Goal: Transaction & Acquisition: Book appointment/travel/reservation

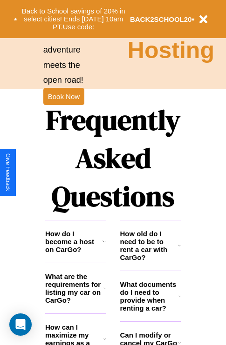
scroll to position [1127, 0]
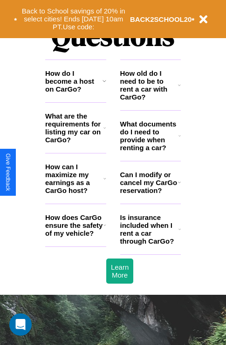
click at [75, 93] on h3 "How do I become a host on CarGo?" at bounding box center [73, 81] width 57 height 24
click at [150, 244] on h3 "Is insurance included when I rent a car through CarGo?" at bounding box center [149, 230] width 58 height 32
click at [150, 151] on h3 "What documents do I need to provide when renting a car?" at bounding box center [149, 136] width 59 height 32
click at [75, 93] on h3 "How do I become a host on CarGo?" at bounding box center [73, 81] width 57 height 24
click at [75, 237] on h3 "How does CarGo ensure the safety of my vehicle?" at bounding box center [74, 226] width 58 height 24
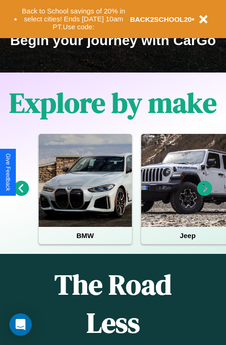
scroll to position [143, 0]
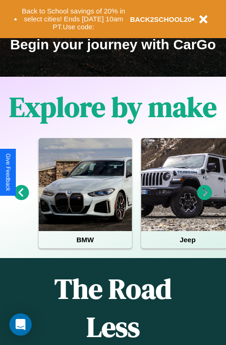
click at [204, 199] on icon at bounding box center [204, 192] width 15 height 15
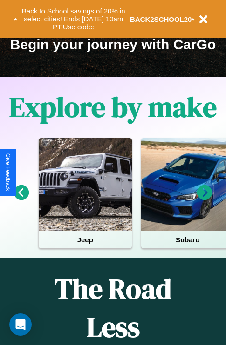
click at [204, 199] on icon at bounding box center [204, 192] width 15 height 15
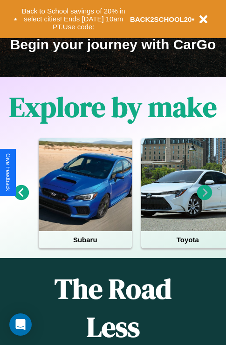
click at [204, 199] on icon at bounding box center [204, 192] width 15 height 15
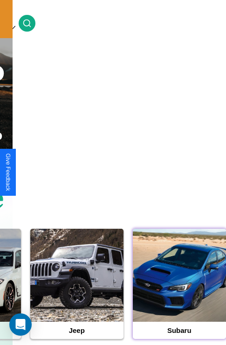
click at [179, 290] on div at bounding box center [179, 275] width 93 height 93
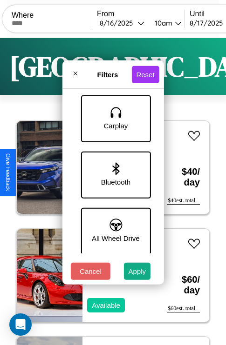
scroll to position [584, 0]
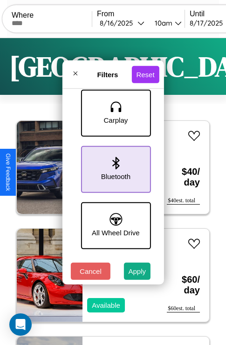
click at [114, 168] on icon at bounding box center [115, 163] width 7 height 13
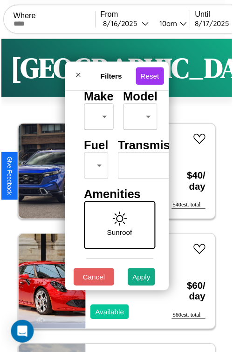
scroll to position [27, 0]
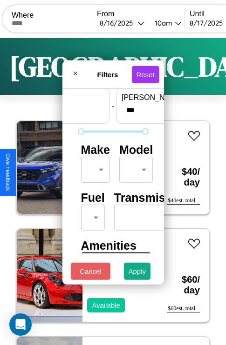
click at [94, 168] on body "CarGo Where From 8 / 16 / 2025 10am Until 8 / 17 / 2025 10am Become a Host Logi…" at bounding box center [113, 192] width 226 height 384
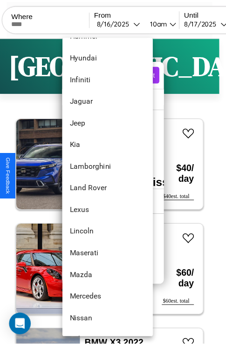
scroll to position [420, 0]
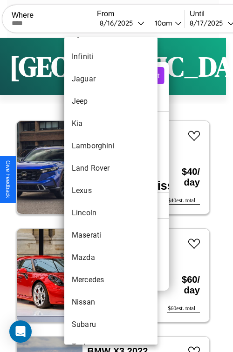
click at [93, 191] on li "Lexus" at bounding box center [110, 191] width 93 height 22
type input "*****"
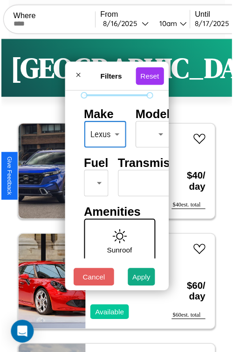
scroll to position [75, 0]
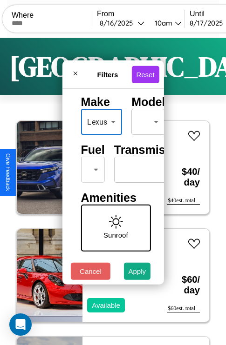
click at [91, 168] on body "CarGo Where From 8 / 16 / 2025 10am Until 8 / 17 / 2025 10am Become a Host Logi…" at bounding box center [113, 192] width 226 height 384
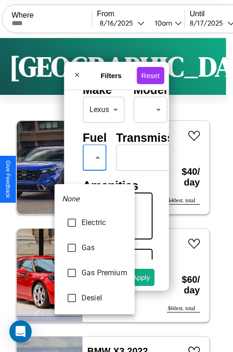
type input "********"
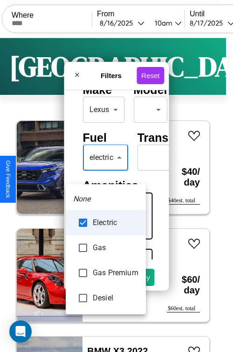
click at [106, 171] on div at bounding box center [116, 176] width 233 height 352
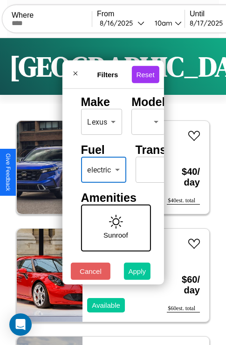
click at [137, 274] on button "Apply" at bounding box center [137, 271] width 27 height 17
